Goal: Task Accomplishment & Management: Complete application form

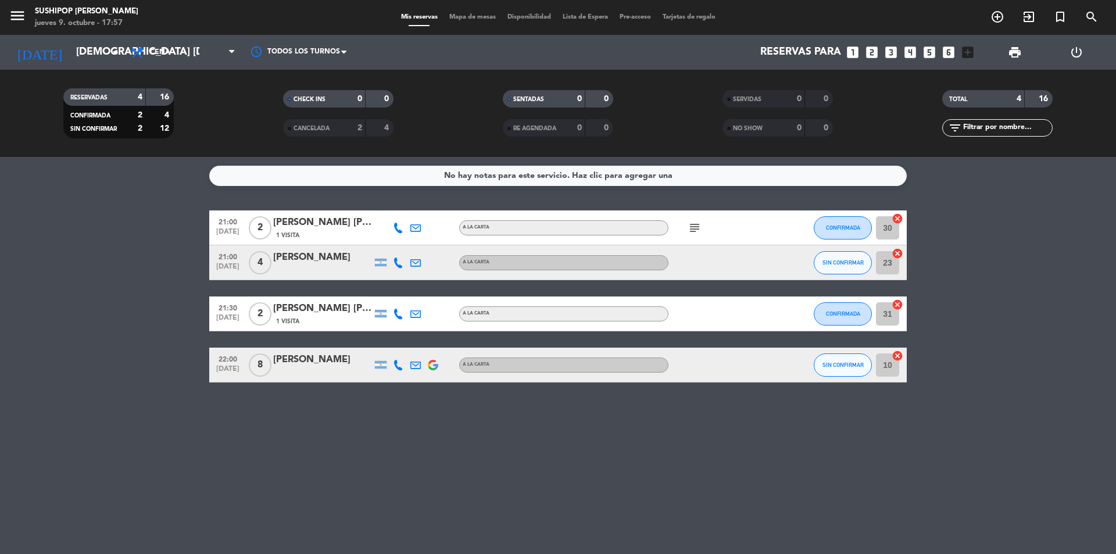
click at [696, 225] on icon "subject" at bounding box center [694, 228] width 14 height 14
click at [868, 51] on icon "looks_two" at bounding box center [871, 52] width 15 height 15
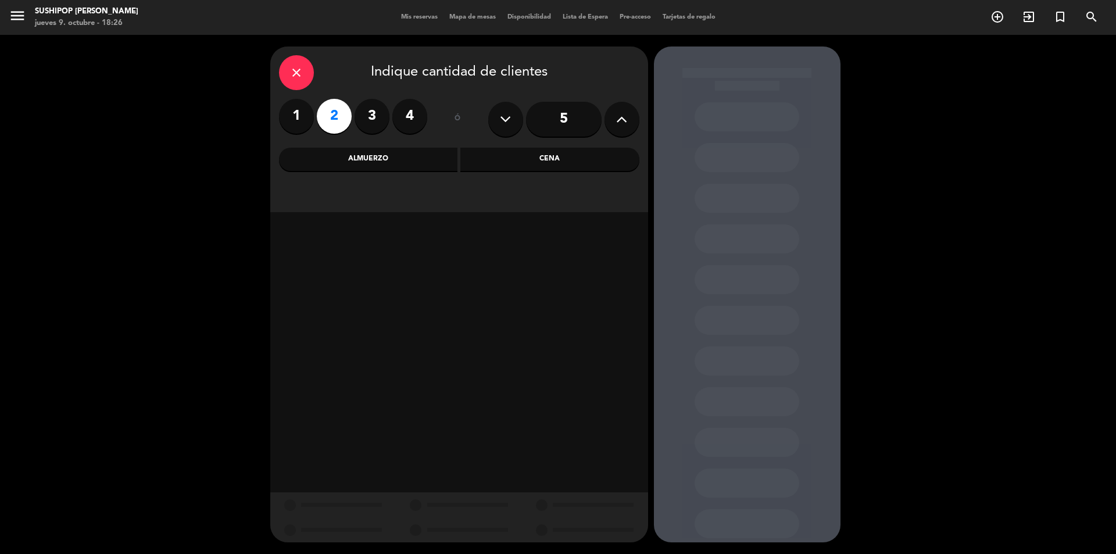
click at [519, 161] on div "Cena" at bounding box center [549, 159] width 179 height 23
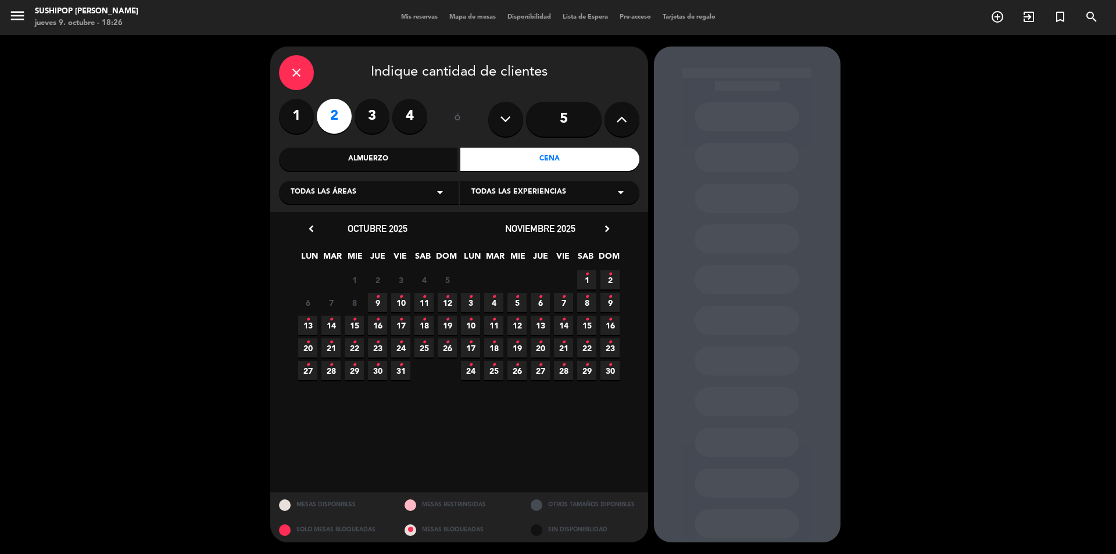
click at [380, 304] on span "9 •" at bounding box center [377, 302] width 19 height 19
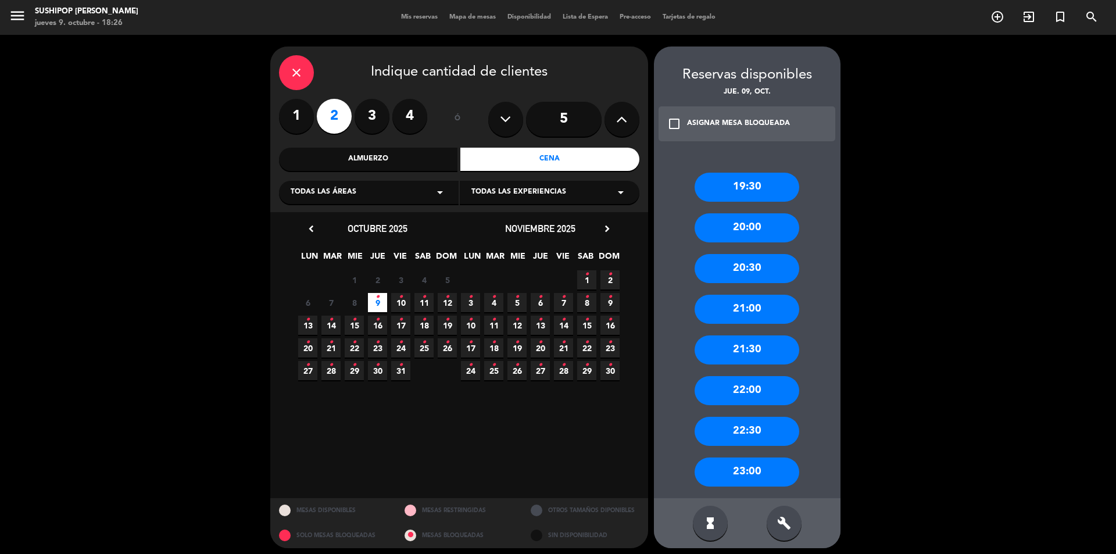
click at [771, 232] on div "20:00" at bounding box center [746, 227] width 105 height 29
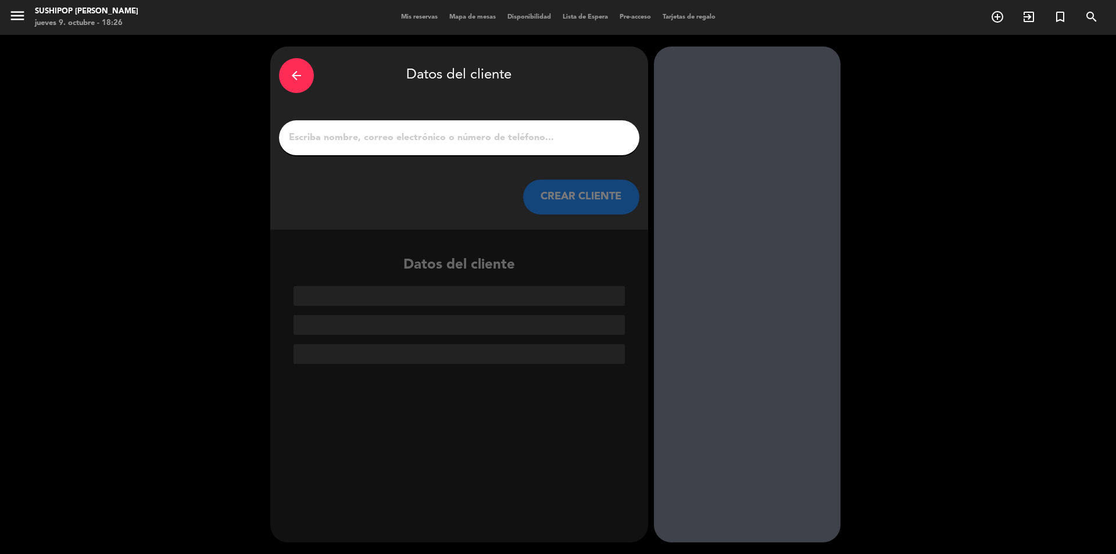
click at [368, 142] on input "1" at bounding box center [459, 138] width 343 height 16
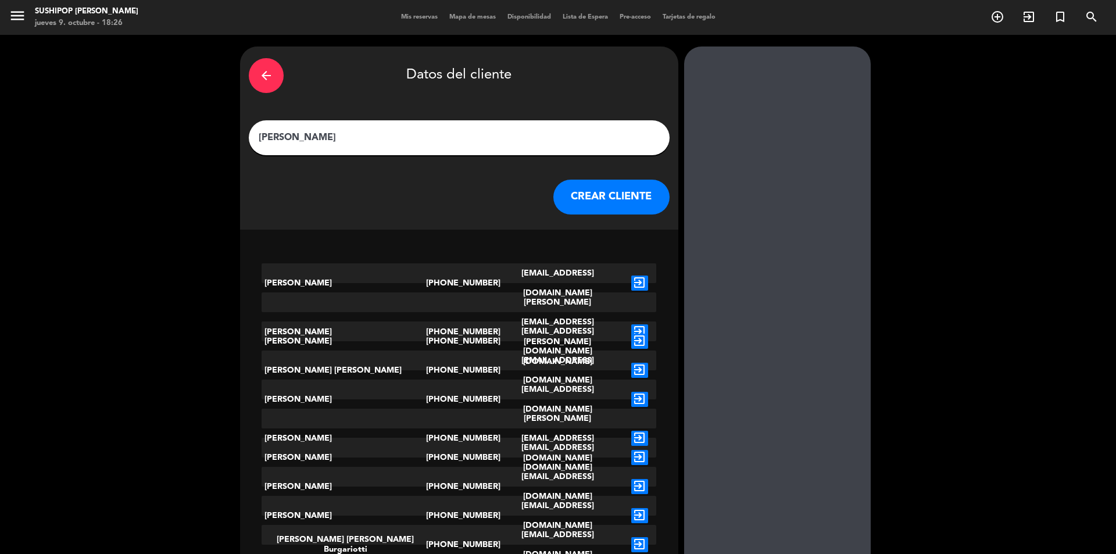
type input "[PERSON_NAME]"
click at [631, 431] on icon "exit_to_app" at bounding box center [639, 438] width 17 height 15
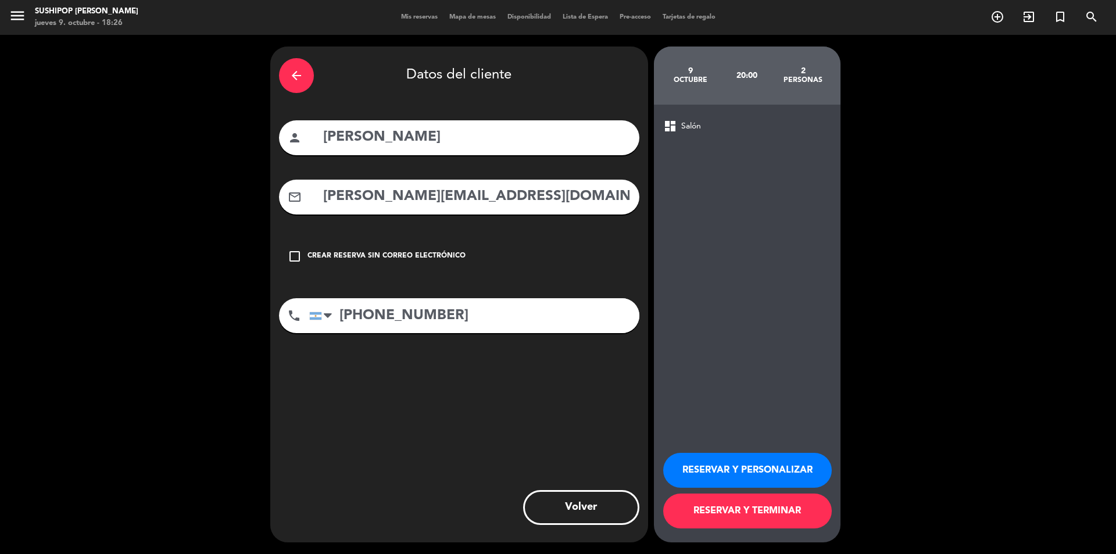
click at [755, 515] on button "RESERVAR Y TERMINAR" at bounding box center [747, 510] width 169 height 35
